Goal: Contribute content

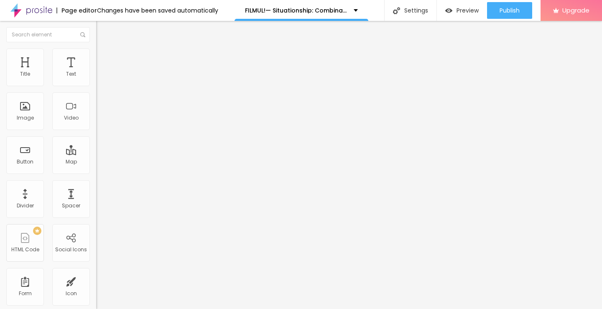
click at [96, 72] on span "Add image" at bounding box center [113, 68] width 34 height 7
click at [96, 131] on span "Original" at bounding box center [106, 127] width 20 height 7
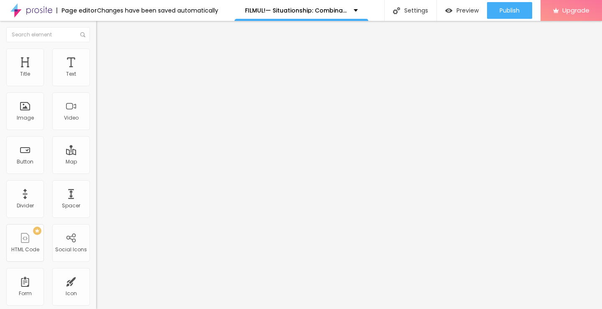
click at [96, 171] on input "https://" at bounding box center [146, 167] width 100 height 8
paste input "[URL][DOMAIN_NAME]"
type input "https://[URL][DOMAIN_NAME]"
click at [96, 141] on span "Default" at bounding box center [105, 137] width 18 height 7
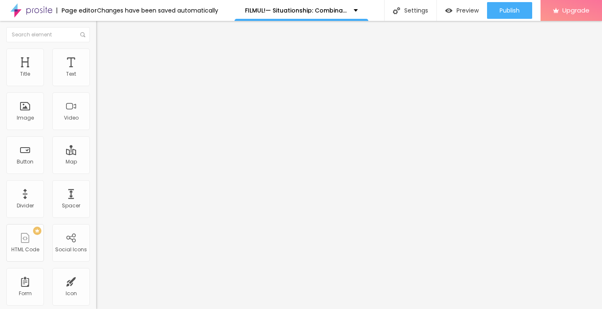
scroll to position [0, 0]
click at [96, 136] on span "Cinema" at bounding box center [106, 132] width 21 height 7
click at [96, 148] on div "Square 1:1" at bounding box center [144, 145] width 96 height 5
click at [96, 141] on span "Default" at bounding box center [105, 137] width 18 height 7
click at [96, 136] on span "Cinema" at bounding box center [106, 132] width 21 height 7
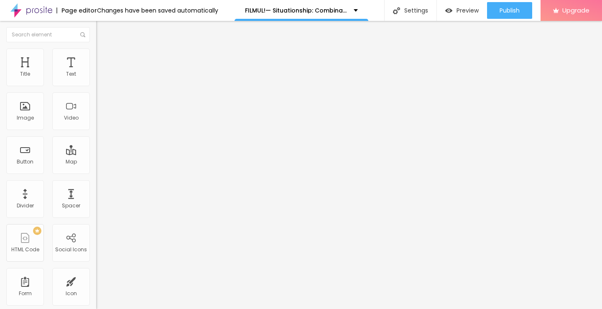
click at [102, 32] on img "button" at bounding box center [105, 30] width 7 height 7
click at [96, 79] on span "Heading 2" at bounding box center [115, 74] width 38 height 10
click at [102, 31] on img "button" at bounding box center [105, 30] width 7 height 7
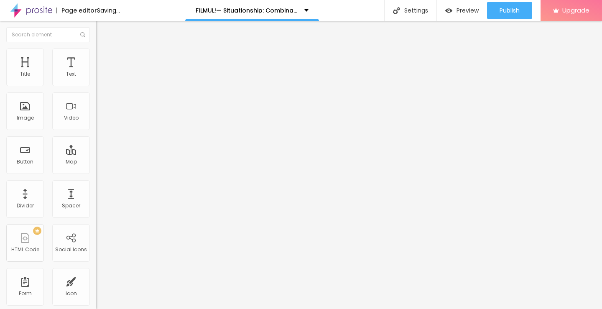
click at [96, 79] on input "Click me" at bounding box center [146, 74] width 100 height 8
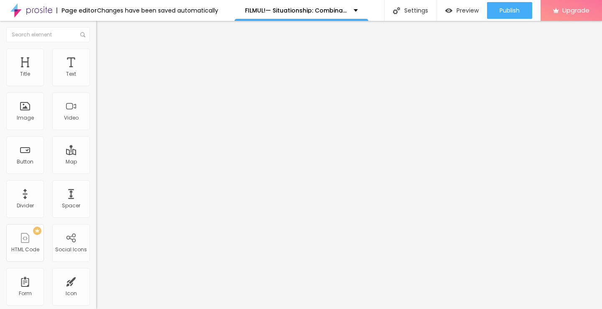
paste input "Vezi film acum »▶️ Situationship: Combinatii, nu relatii (2025) film complet on…"
type input "Vezi film acum »▶️ Situationship: Combinatii, nu relatii (2025) film complet on…"
click at [96, 172] on input "https://" at bounding box center [146, 168] width 100 height 8
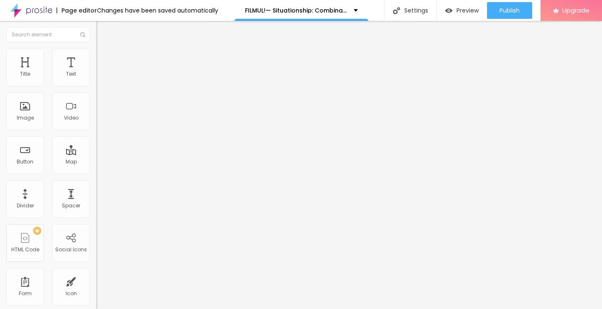
type input "https://[URL][DOMAIN_NAME]"
click at [96, 172] on input "https://[URL][DOMAIN_NAME]" at bounding box center [146, 168] width 100 height 8
click at [96, 100] on img at bounding box center [99, 97] width 6 height 6
click at [96, 33] on button "Edit Button" at bounding box center [144, 30] width 96 height 19
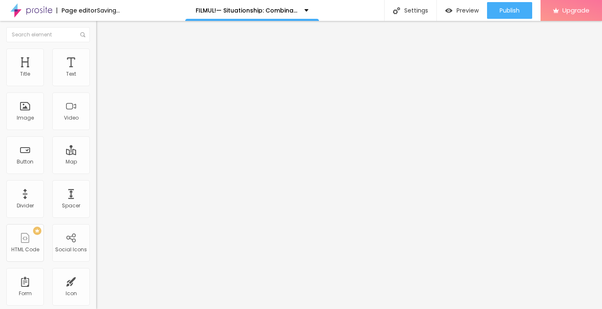
click at [96, 79] on input "Click me" at bounding box center [146, 74] width 100 height 8
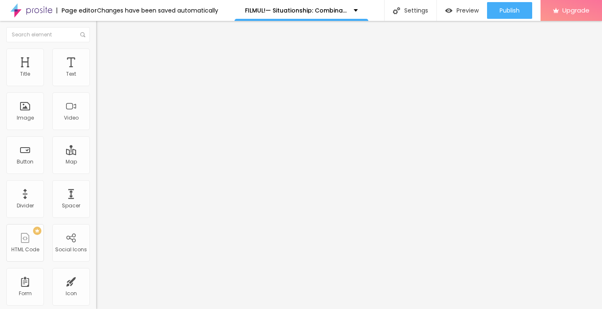
paste input "Descarcă filmul complet »▶️ Situationship: Combinatii, nu relatii (2025) Film c…"
type input "Descarcă filmul complet »▶️ Situationship: Combinatii, nu relatii (2025) Film c…"
click at [96, 172] on input "https://" at bounding box center [146, 168] width 100 height 8
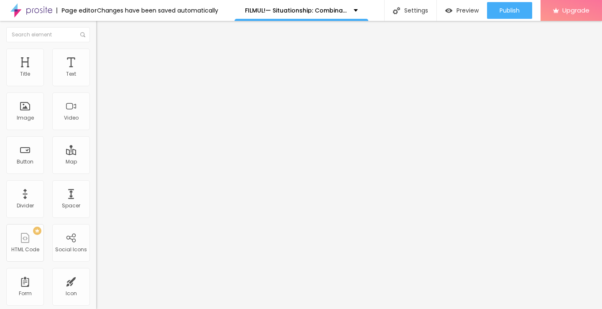
type input "https://[URL][DOMAIN_NAME]"
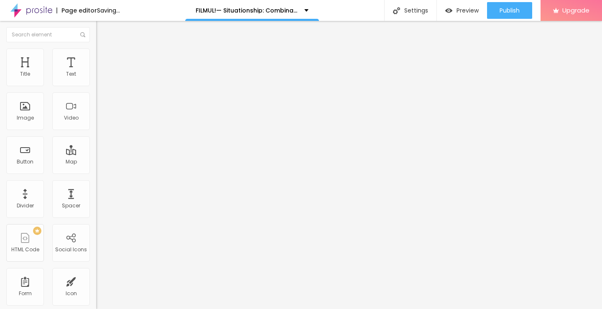
click at [96, 100] on img at bounding box center [99, 97] width 6 height 6
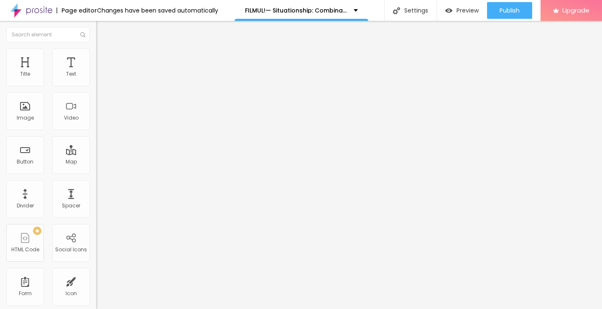
click at [102, 29] on img "button" at bounding box center [105, 30] width 7 height 7
click at [102, 31] on img "button" at bounding box center [105, 30] width 7 height 7
click at [141, 70] on img at bounding box center [143, 67] width 5 height 5
click at [96, 72] on span "Add image" at bounding box center [113, 68] width 34 height 7
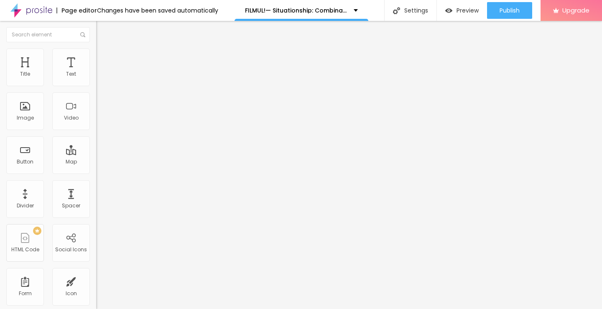
click at [96, 131] on span "16:9 Cinema" at bounding box center [112, 127] width 32 height 7
click at [96, 153] on div "Original" at bounding box center [144, 150] width 96 height 5
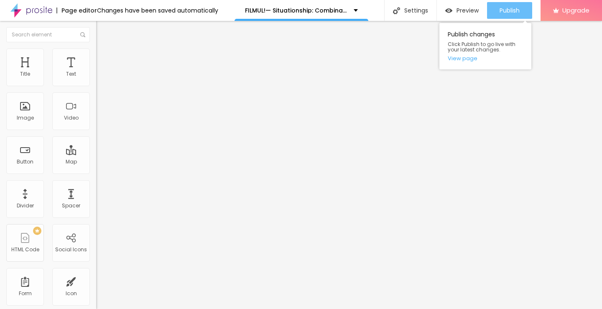
click at [511, 14] on span "Publish" at bounding box center [510, 10] width 20 height 7
click at [465, 61] on link "View page" at bounding box center [485, 58] width 75 height 5
